Goal: Navigation & Orientation: Find specific page/section

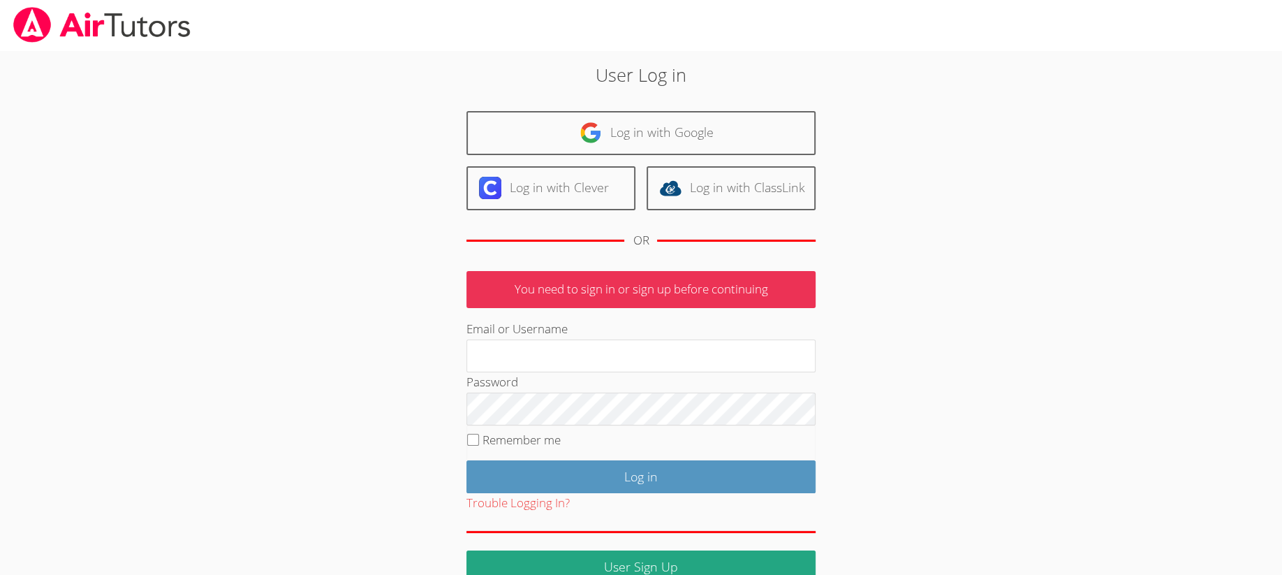
type input "[EMAIL_ADDRESS][DOMAIN_NAME]"
click at [601, 467] on input "Log in" at bounding box center [641, 476] width 349 height 33
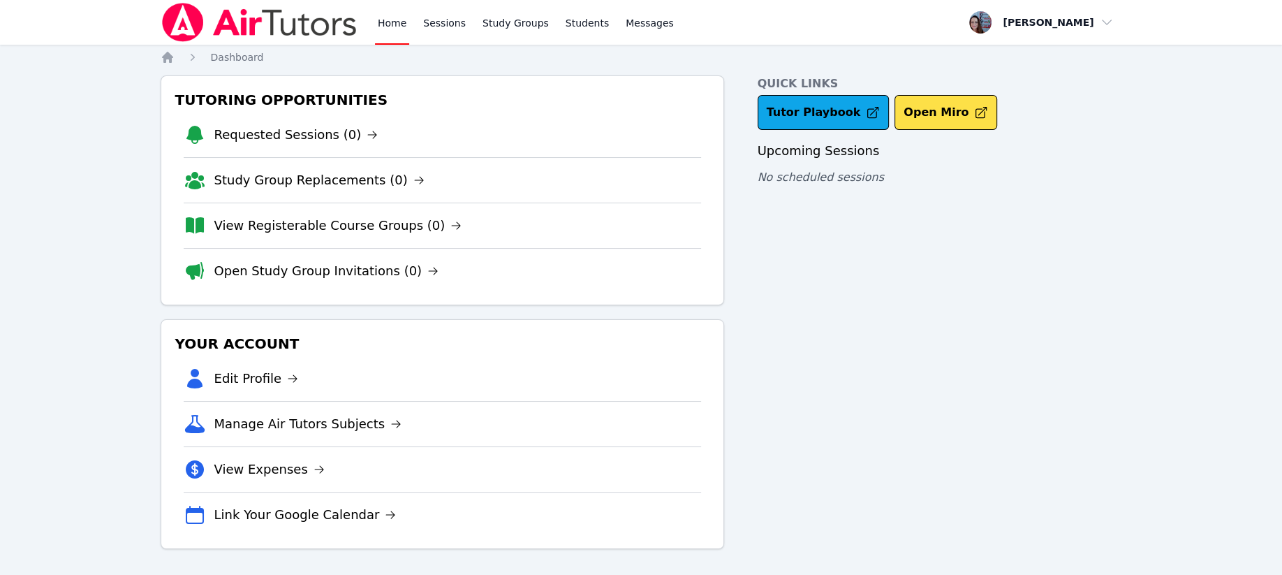
click at [500, 21] on link "Study Groups" at bounding box center [516, 22] width 72 height 45
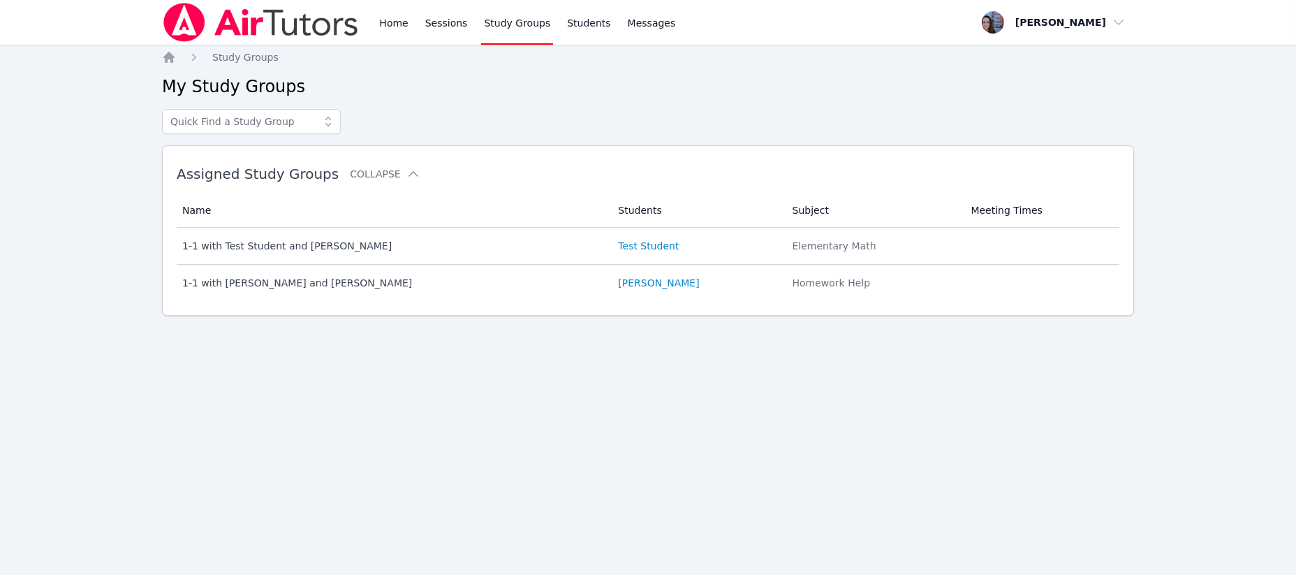
click at [223, 274] on td "Name 1-1 with Mariia Zenkevich and Leah Hoff" at bounding box center [393, 283] width 433 height 36
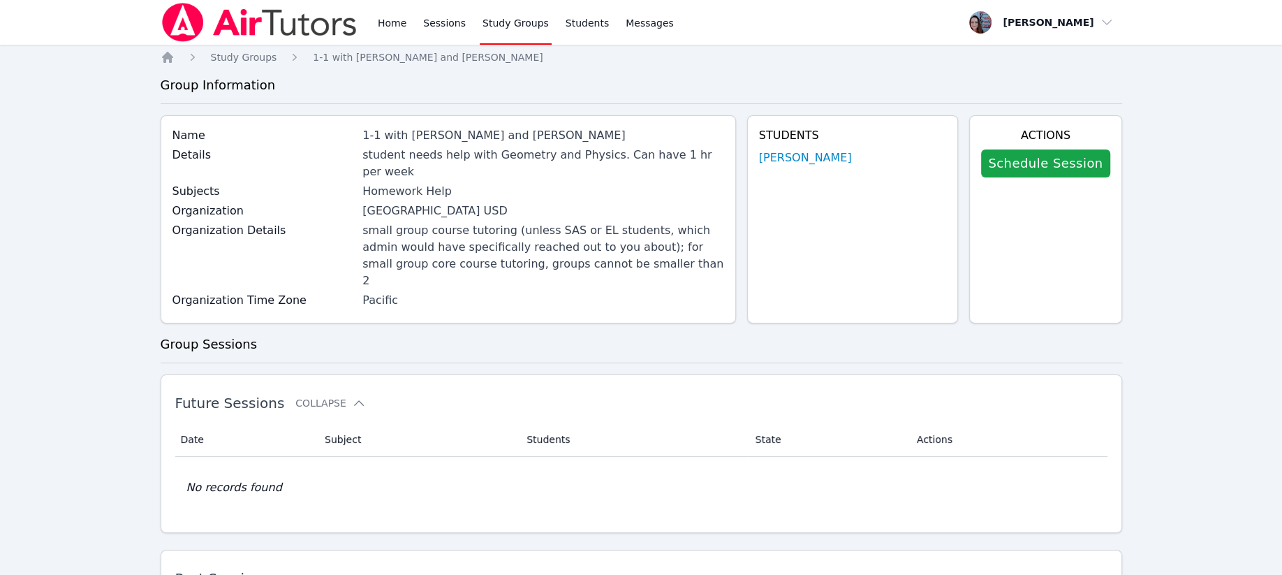
click at [584, 19] on link "Students" at bounding box center [587, 22] width 49 height 45
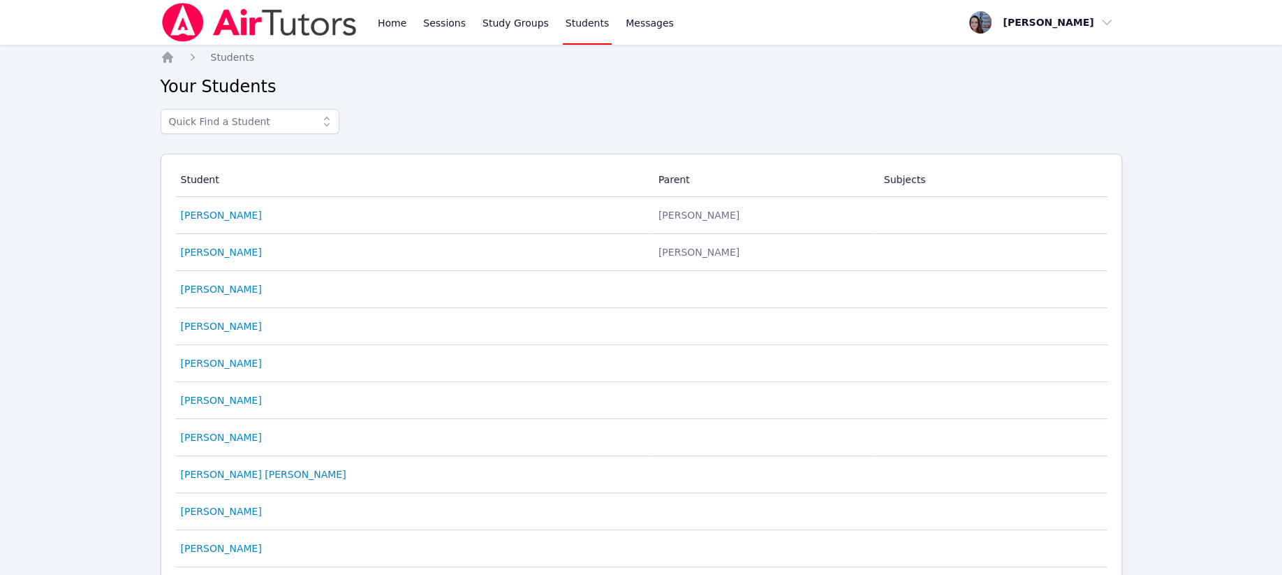
click at [633, 24] on span "Messages" at bounding box center [650, 23] width 48 height 14
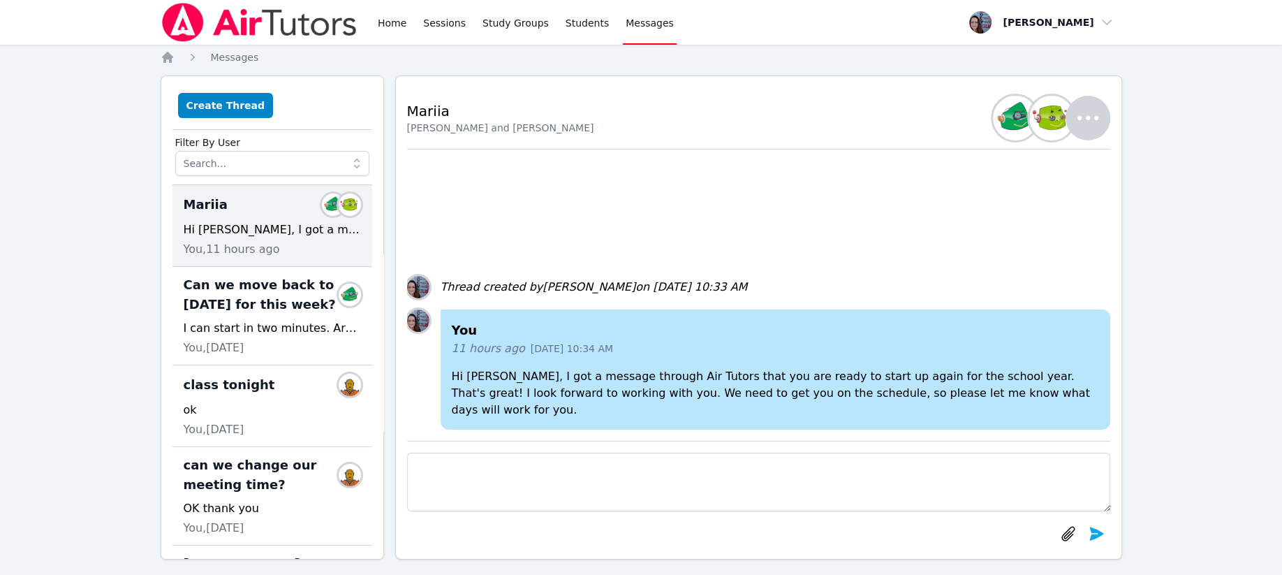
click at [719, 47] on div "Home Sessions Study Groups Students Messages Open user menu Leah Hoff Open main…" at bounding box center [641, 293] width 1282 height 587
